Goal: Information Seeking & Learning: Learn about a topic

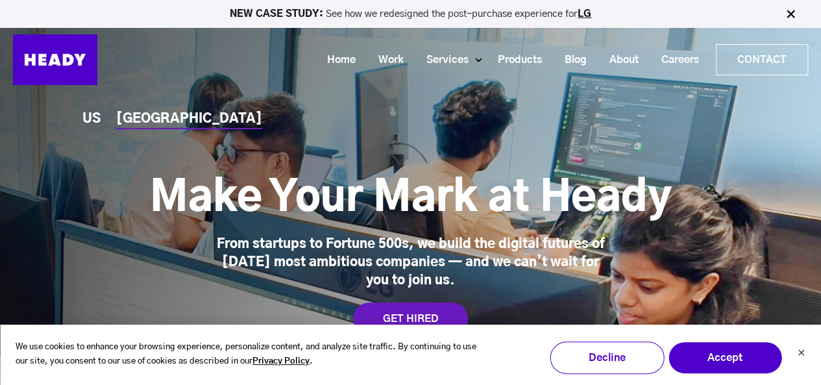
drag, startPoint x: 829, startPoint y: 269, endPoint x: 801, endPoint y: -56, distance: 327.0
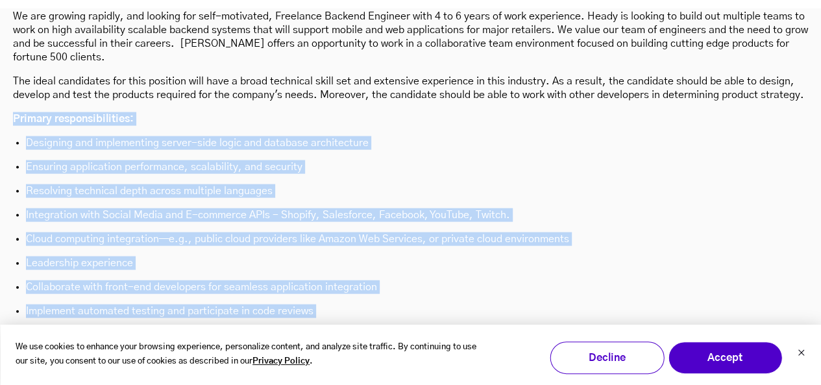
scroll to position [4239, 0]
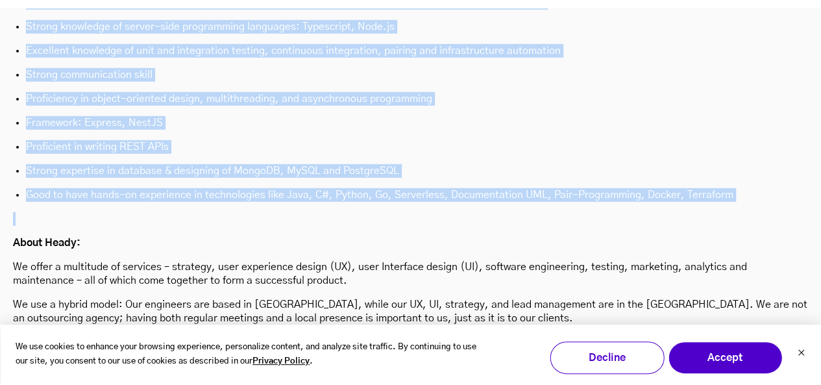
drag, startPoint x: 10, startPoint y: 49, endPoint x: 729, endPoint y: 140, distance: 724.3
copy div "Loremip dolorsitametcons: Adipiscin eli seddoeiusmod tempor-inci utlab etd magn…"
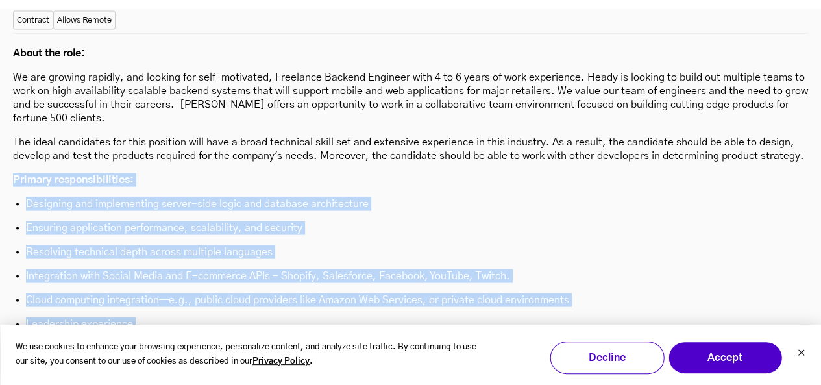
scroll to position [3606, 0]
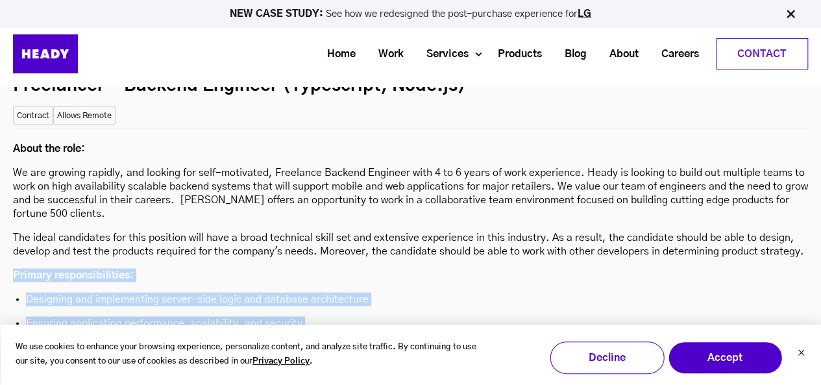
copy div "Loremip dolorsitametcons: Adipiscin eli seddoeiusmod tempor-inci utlab etd magn…"
click at [388, 316] on p "Ensuring application performance, scalability, and security" at bounding box center [410, 323] width 769 height 14
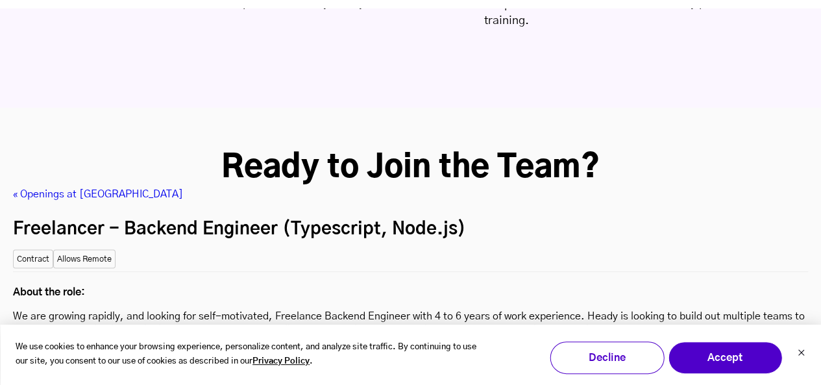
scroll to position [3566, 0]
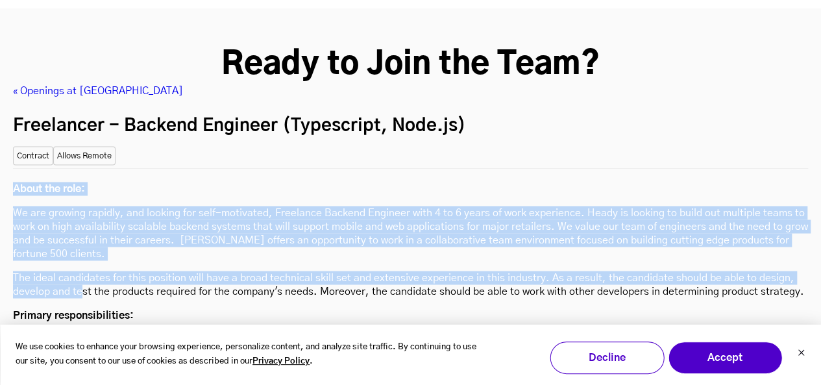
drag, startPoint x: 13, startPoint y: 119, endPoint x: 82, endPoint y: 223, distance: 124.6
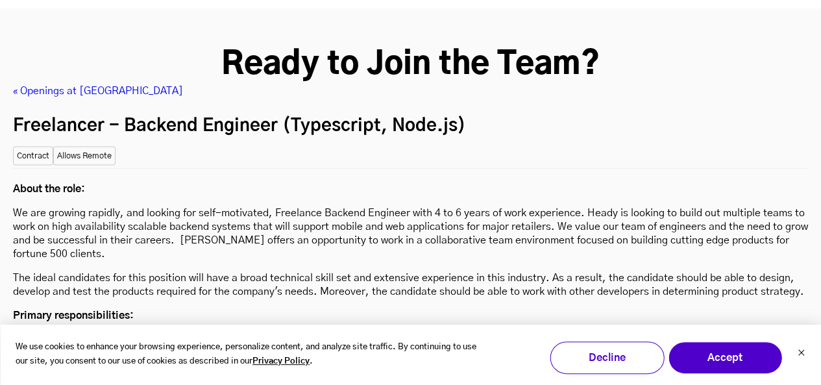
click at [419, 308] on p "Primary responsibilities:" at bounding box center [410, 315] width 795 height 14
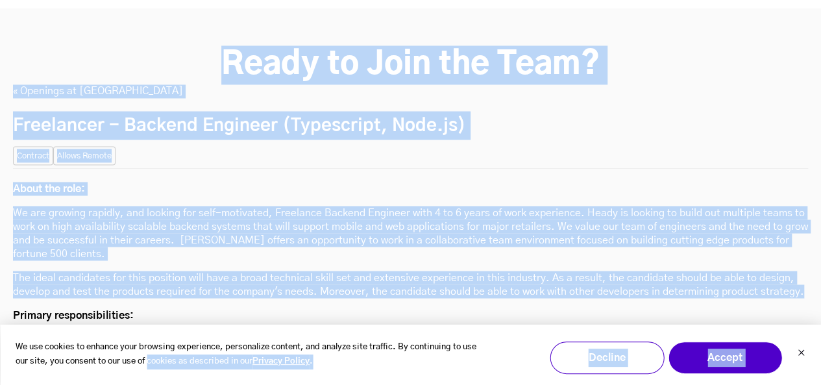
drag, startPoint x: 10, startPoint y: 248, endPoint x: 219, endPoint y: 330, distance: 224.1
click at [166, 365] on body "We use cookies to enhance your browsing experience, personalize content, and an…" at bounding box center [410, 65] width 821 height 7263
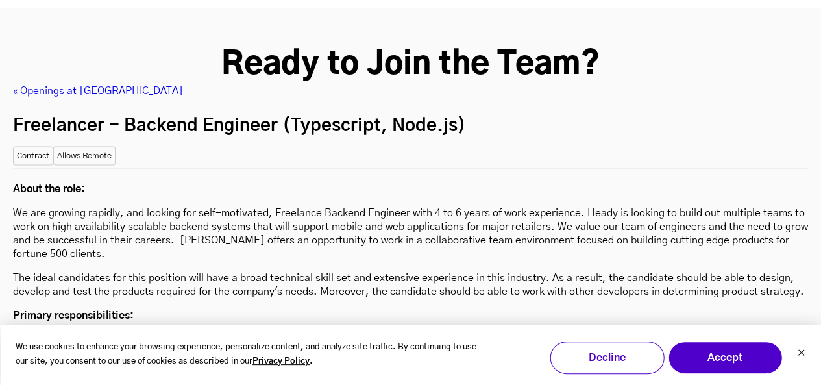
drag, startPoint x: 12, startPoint y: 247, endPoint x: 315, endPoint y: 294, distance: 306.8
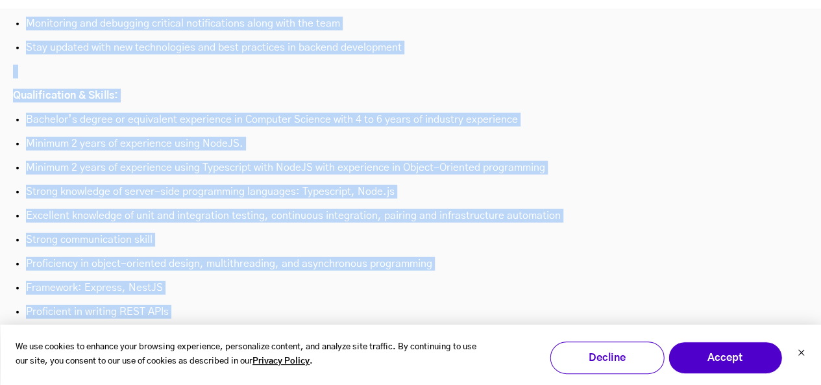
scroll to position [4097, 0]
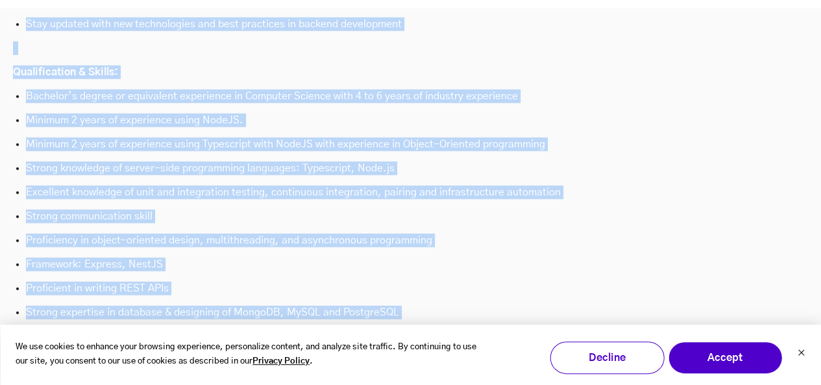
copy div "Loremip dolorsitametcons: Adipiscin eli seddoeiusmod tempor-inci utlab etd magn…"
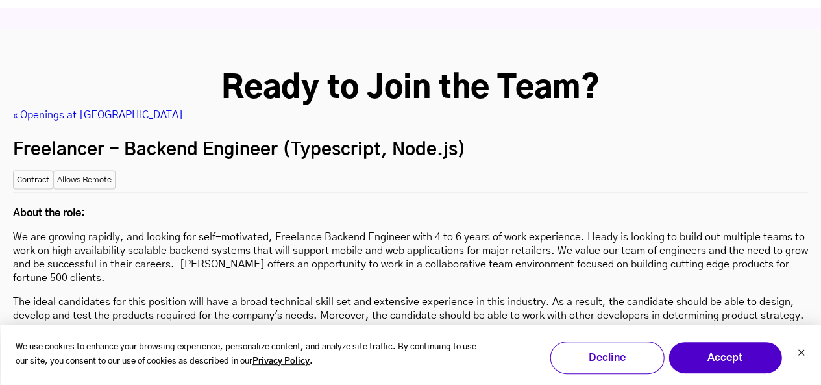
scroll to position [3551, 0]
